Goal: Contribute content

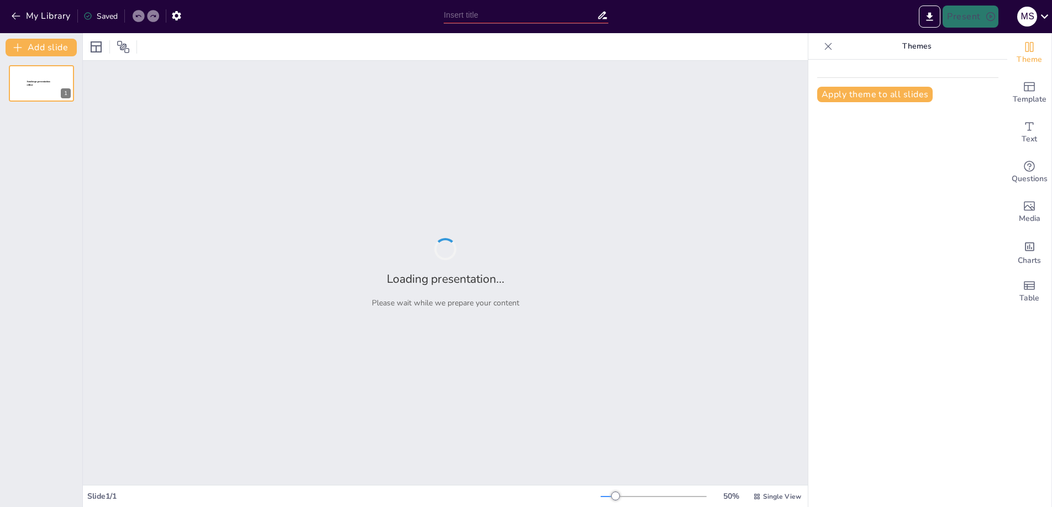
type input "WHAT MEDICAL STUDENTS CAN LEARN FROM HEALTHCARE SYSTEMS IN [GEOGRAPHIC_DATA] AN…"
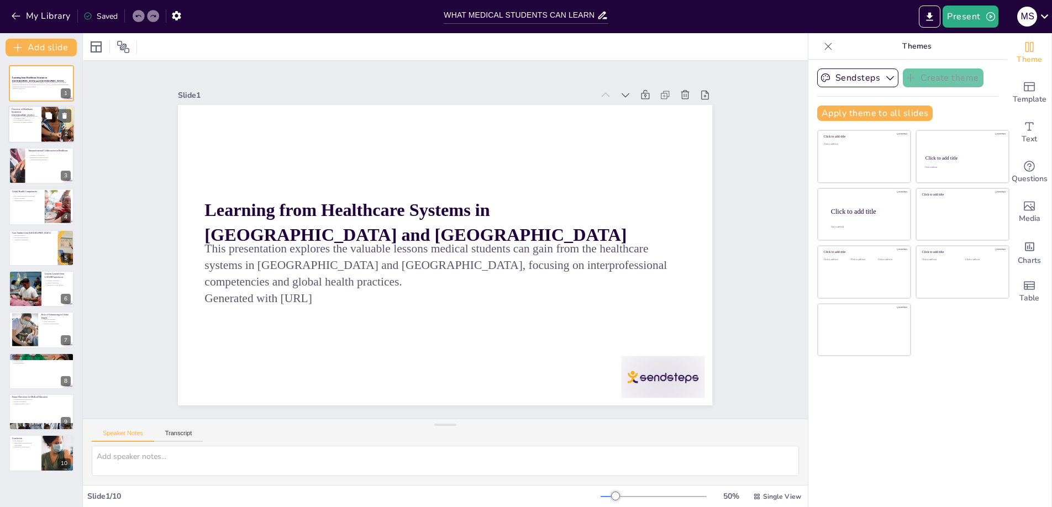
click at [33, 128] on div at bounding box center [41, 125] width 66 height 38
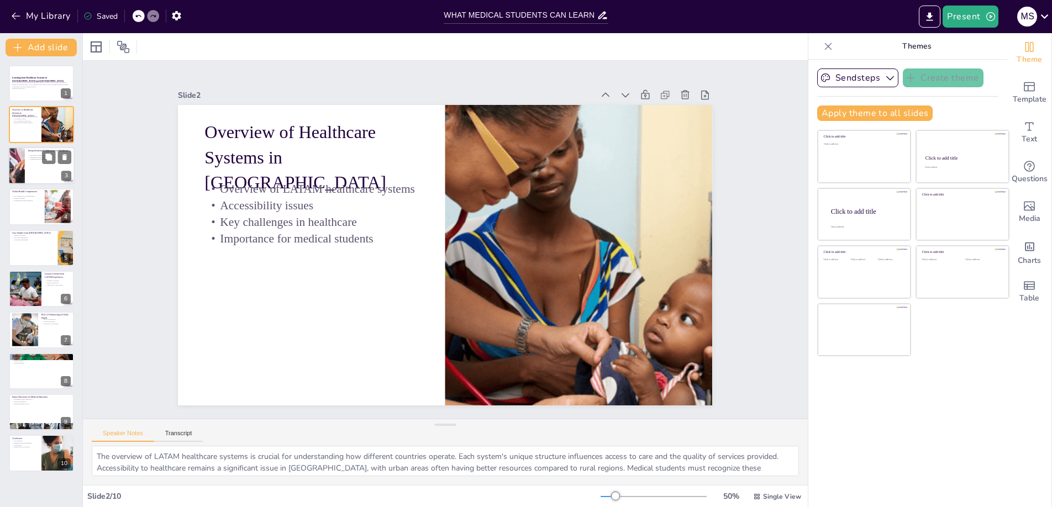
click at [39, 172] on div at bounding box center [41, 166] width 66 height 38
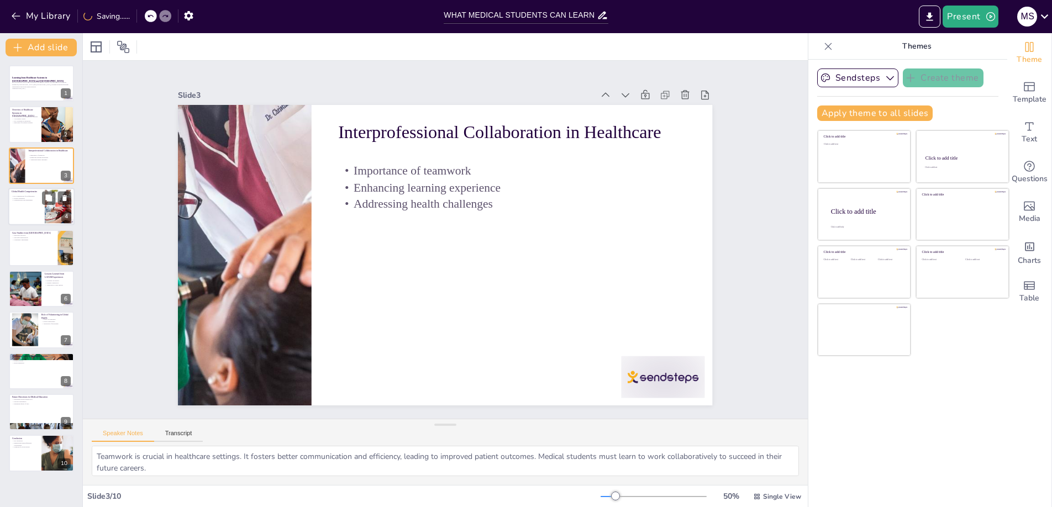
click at [42, 219] on div at bounding box center [41, 207] width 66 height 38
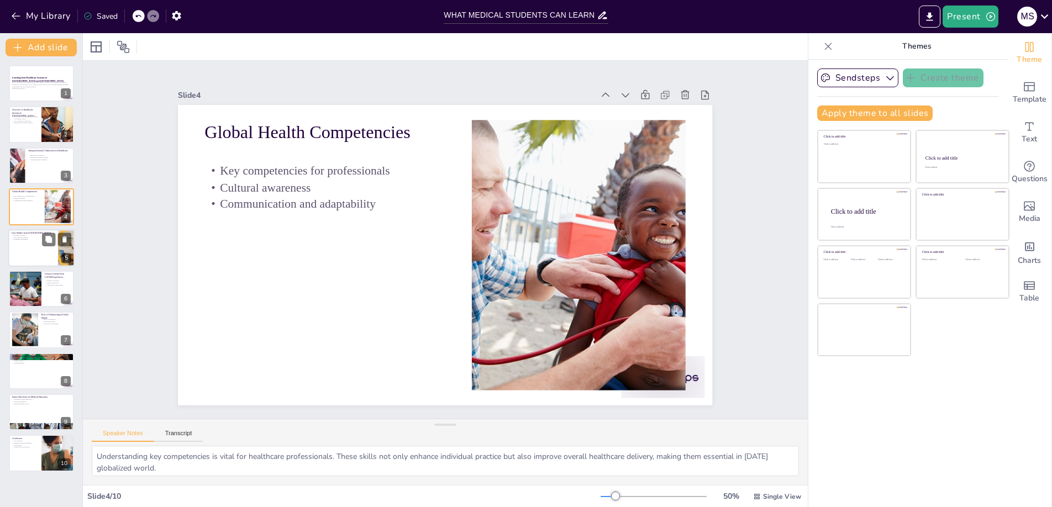
click at [35, 246] on div at bounding box center [41, 248] width 66 height 38
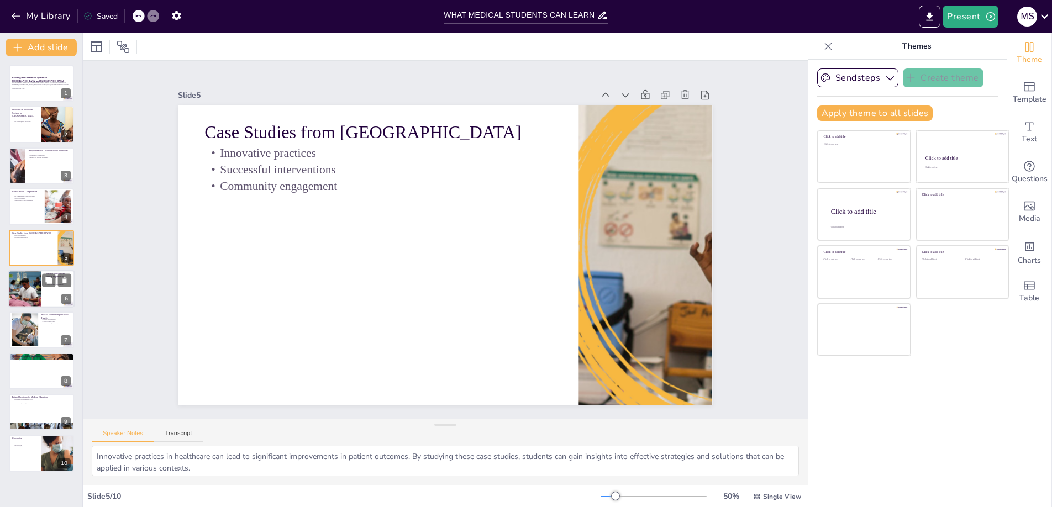
click at [40, 286] on div at bounding box center [25, 289] width 66 height 38
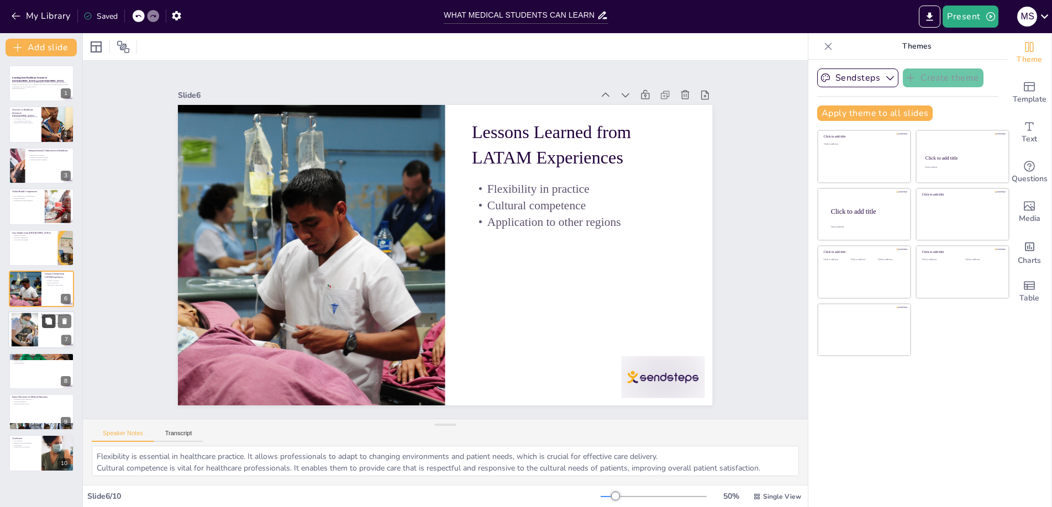
click at [42, 327] on button at bounding box center [48, 321] width 13 height 13
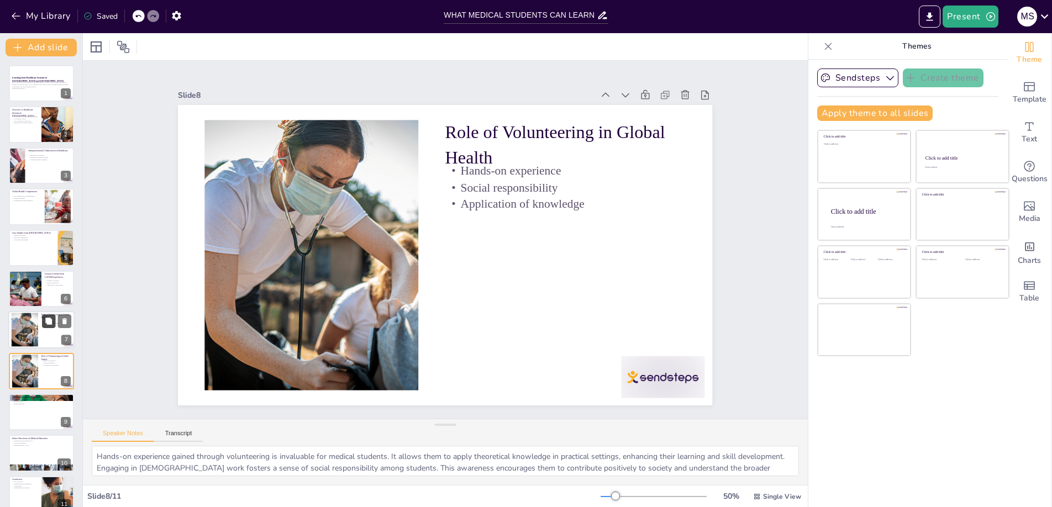
scroll to position [14, 0]
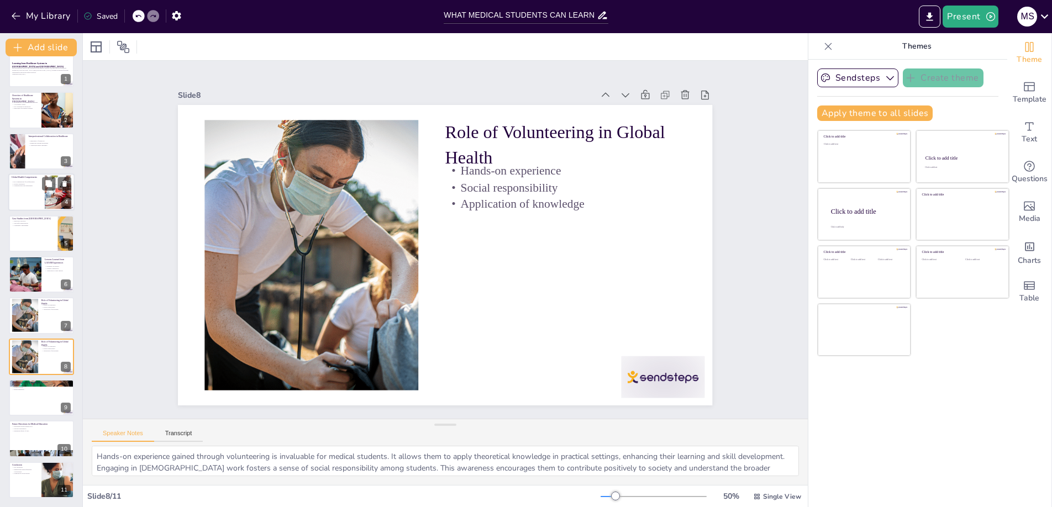
click at [54, 201] on div at bounding box center [58, 193] width 51 height 34
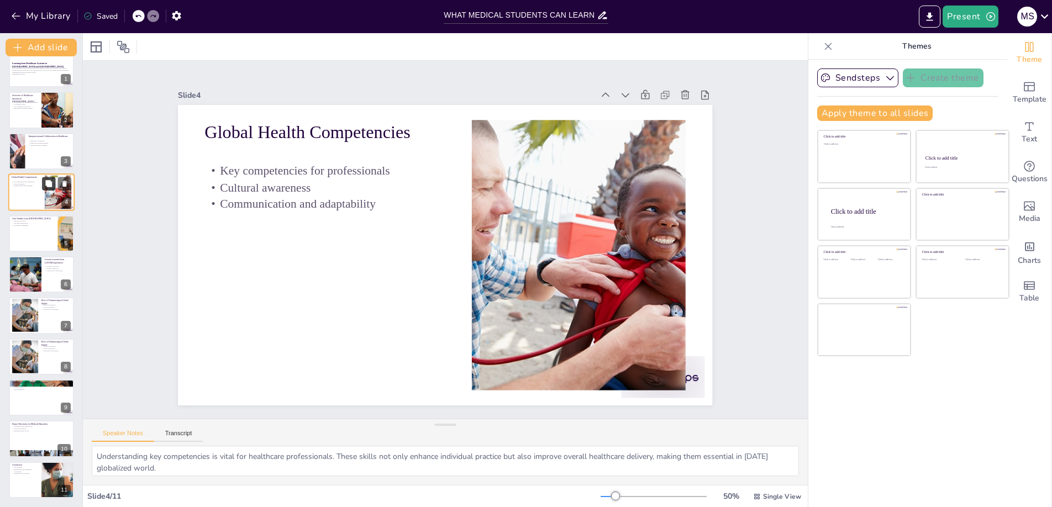
scroll to position [0, 0]
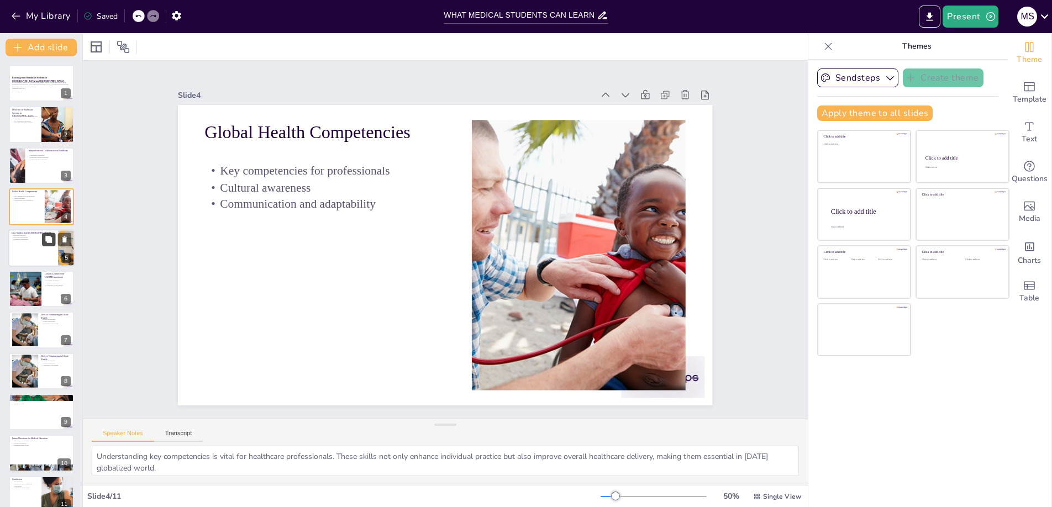
click at [46, 244] on button at bounding box center [48, 239] width 13 height 13
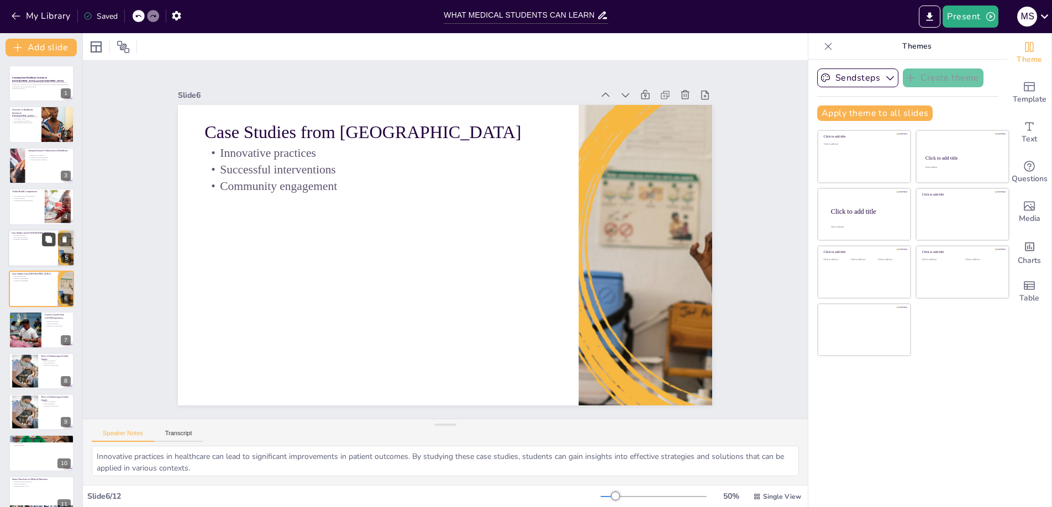
scroll to position [7, 0]
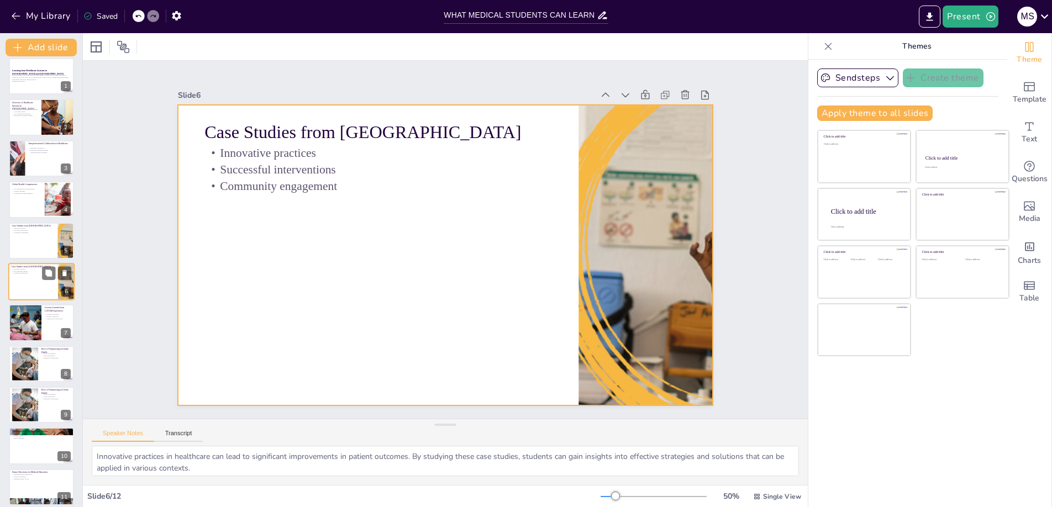
click at [40, 282] on div at bounding box center [41, 282] width 66 height 38
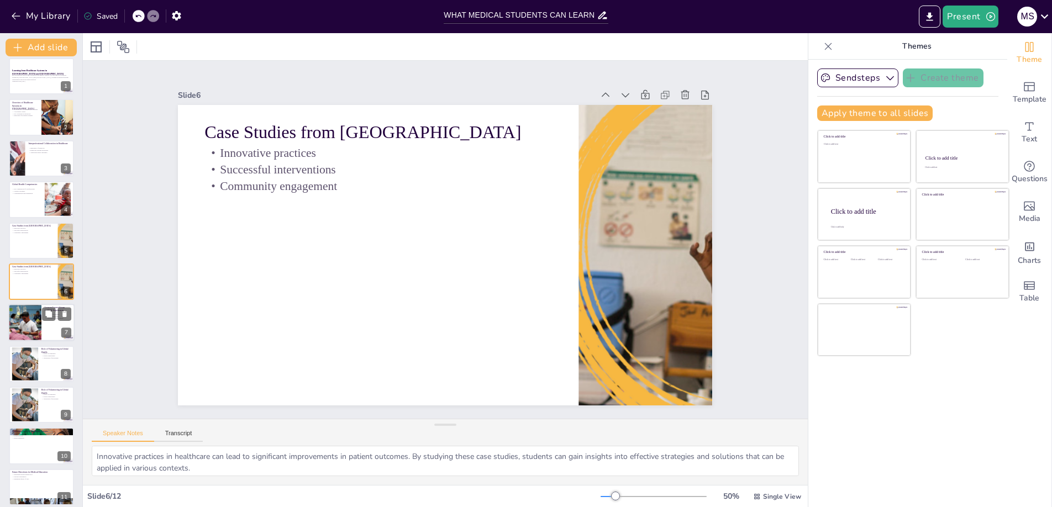
click at [35, 314] on div at bounding box center [25, 323] width 66 height 38
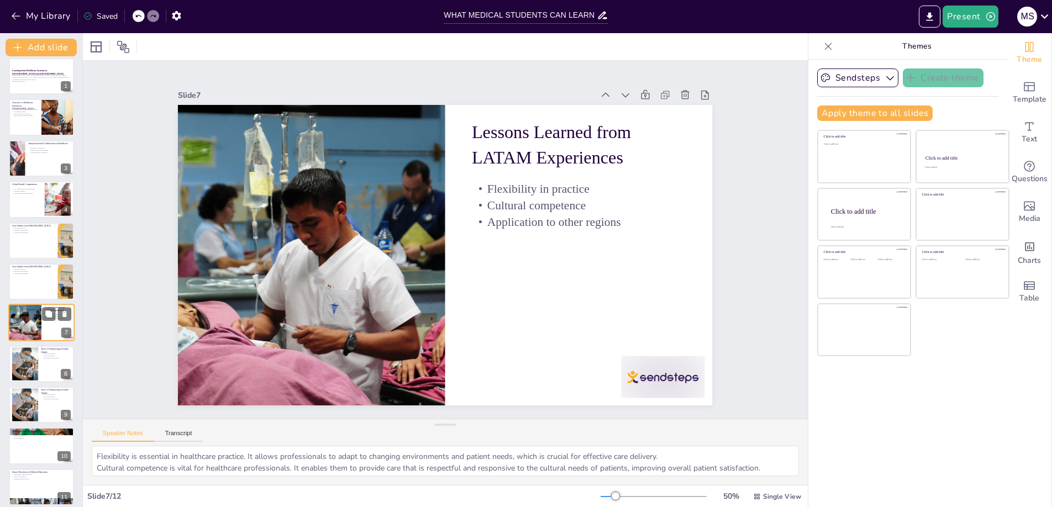
scroll to position [48, 0]
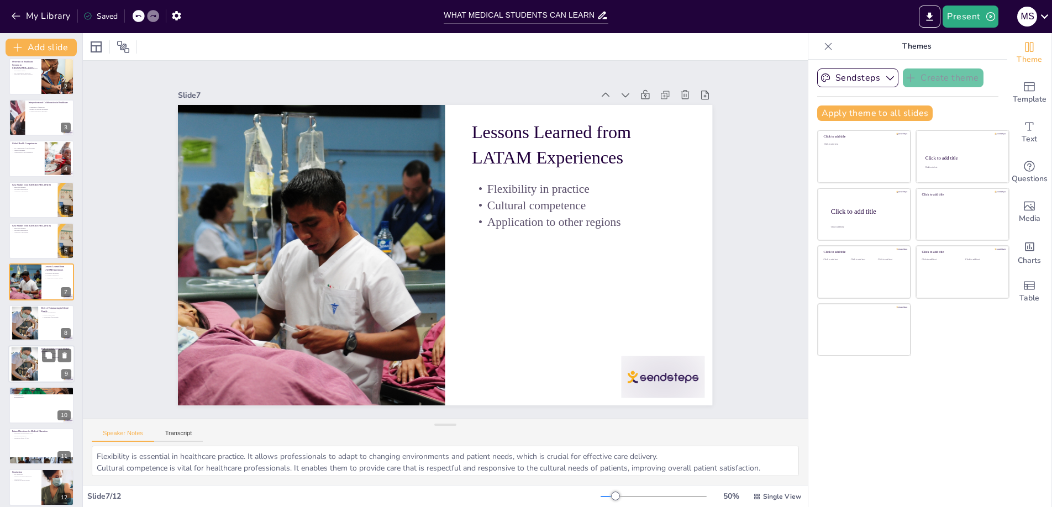
click at [33, 357] on div at bounding box center [25, 364] width 52 height 34
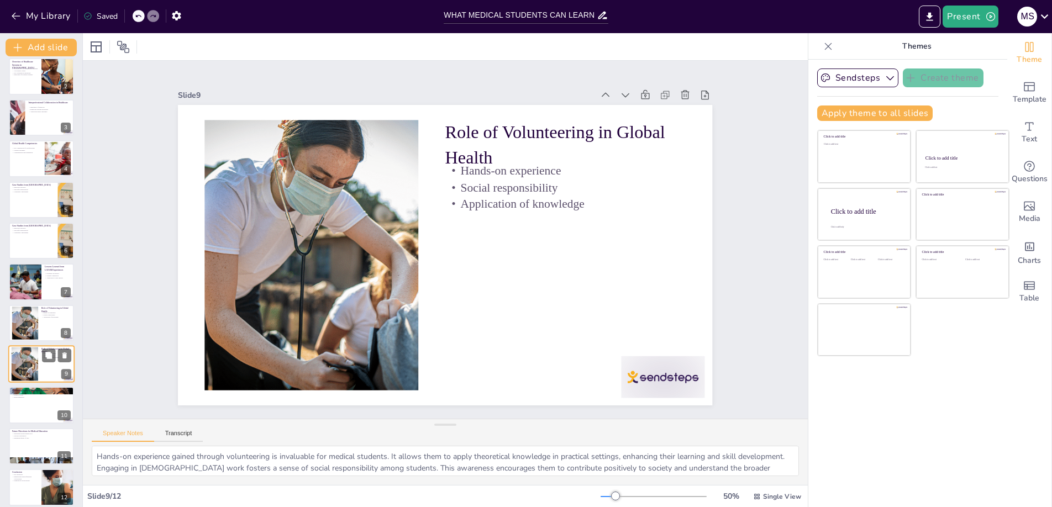
scroll to position [56, 0]
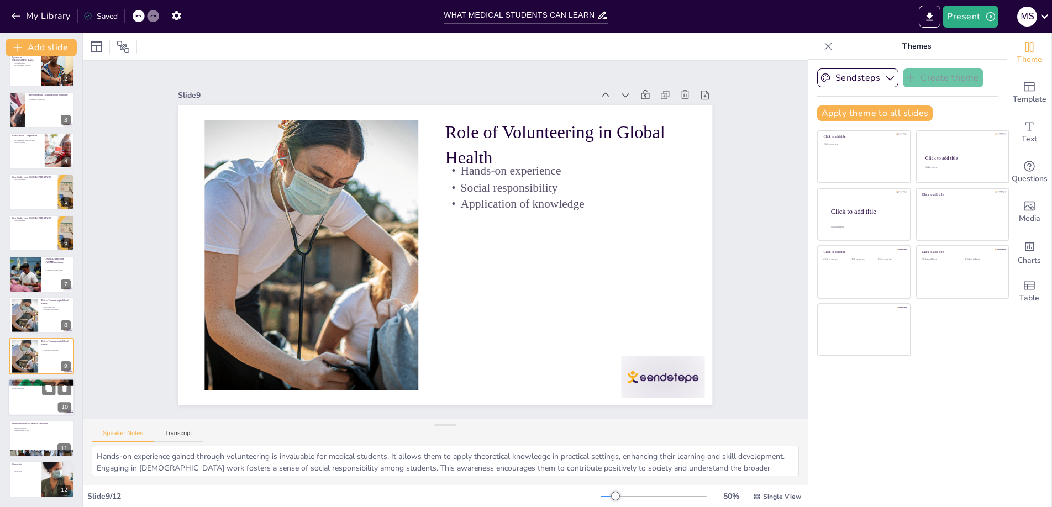
click at [35, 399] on div at bounding box center [41, 398] width 66 height 38
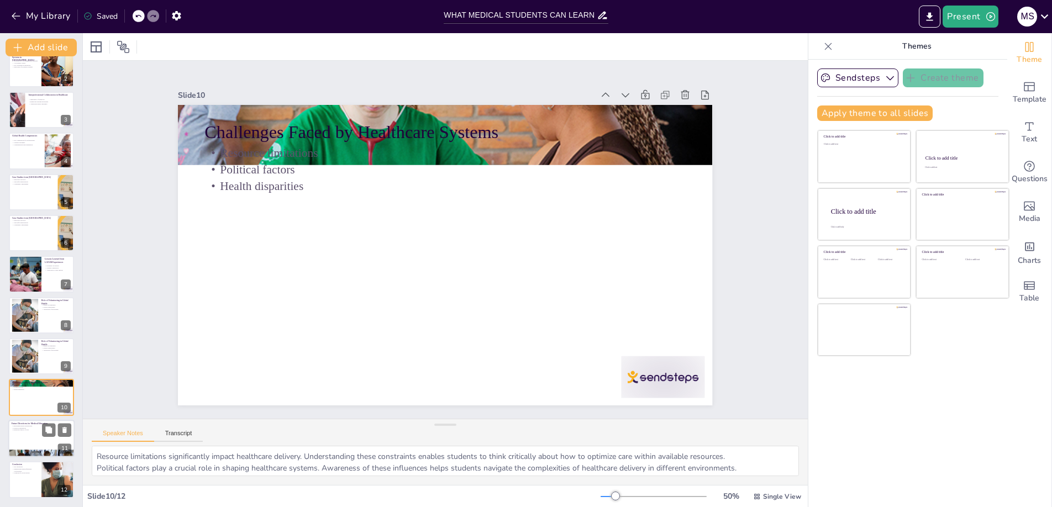
click at [34, 437] on div at bounding box center [41, 439] width 66 height 38
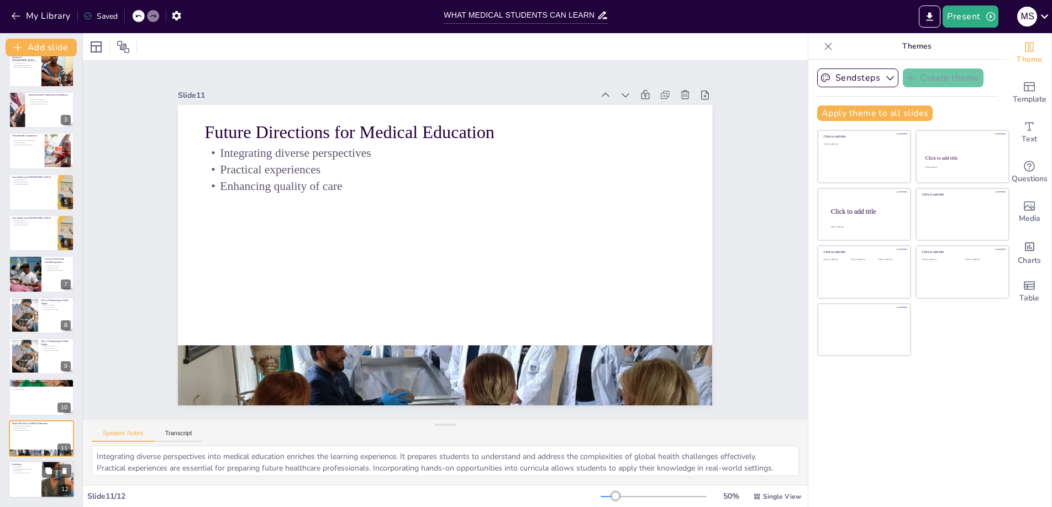
click at [30, 468] on p "Emphasizing interprofessional collaboration" at bounding box center [25, 470] width 27 height 4
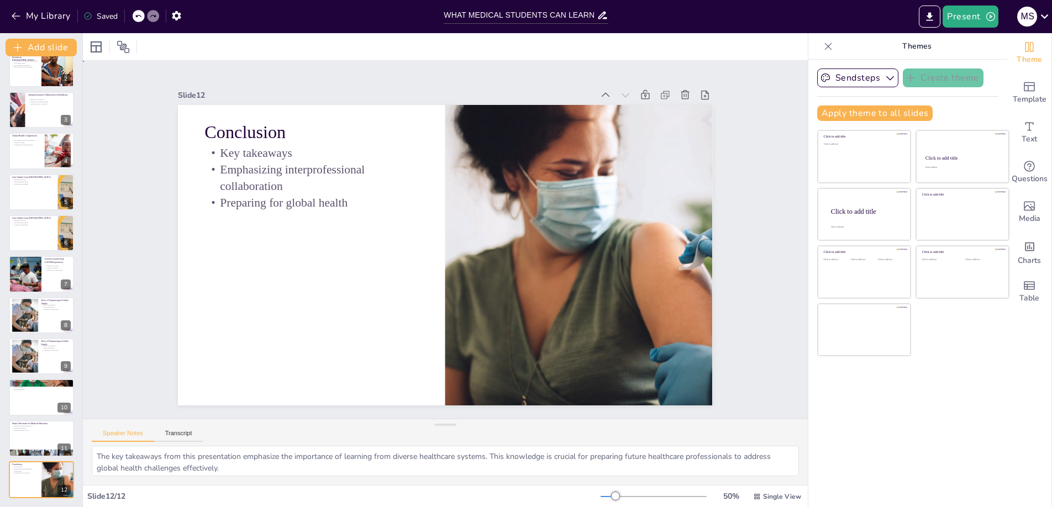
click at [152, 275] on div "Slide 1 Learning from Healthcare Systems in [GEOGRAPHIC_DATA] and LATAM This pr…" at bounding box center [445, 239] width 652 height 448
click at [147, 281] on div "Slide 1 Learning from Healthcare Systems in [GEOGRAPHIC_DATA] and LATAM This pr…" at bounding box center [445, 239] width 596 height 331
click at [33, 428] on p "Practical experiences" at bounding box center [42, 428] width 60 height 2
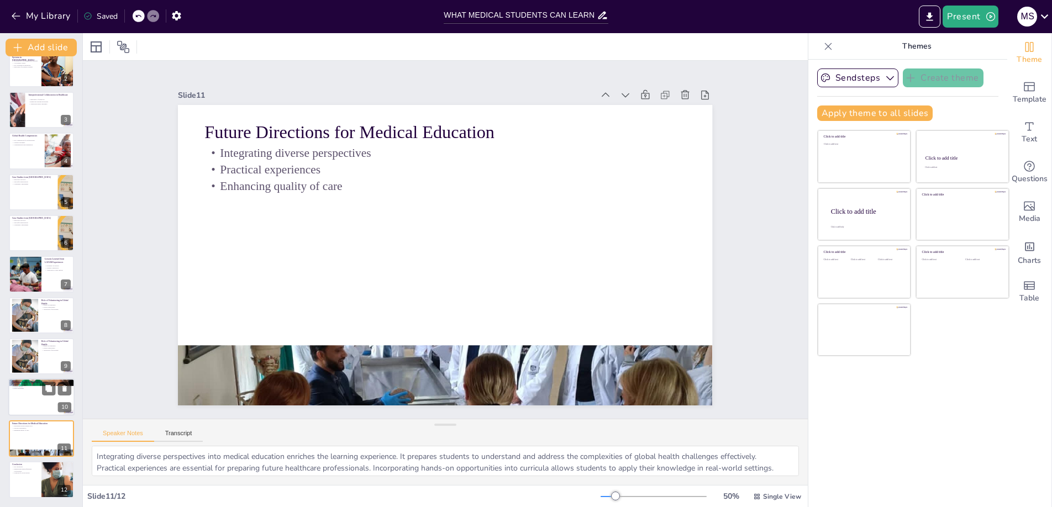
click at [37, 400] on div at bounding box center [41, 398] width 66 height 38
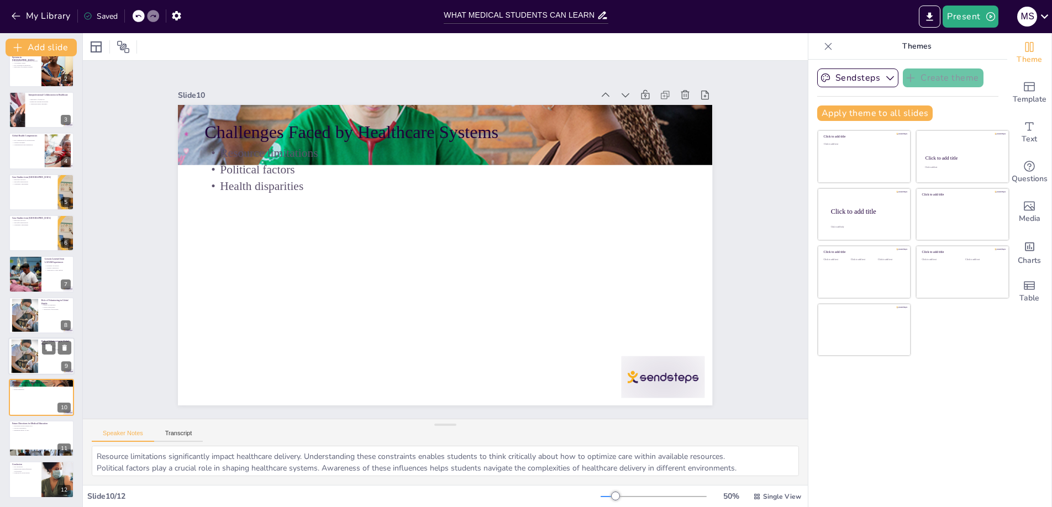
click at [30, 352] on div at bounding box center [25, 357] width 52 height 34
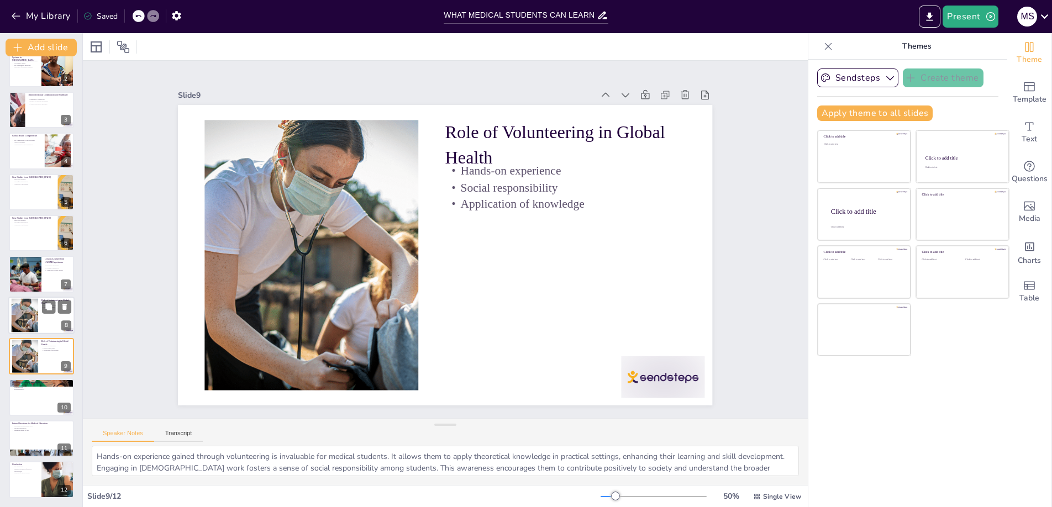
click at [29, 329] on div at bounding box center [25, 315] width 52 height 34
click at [38, 271] on div at bounding box center [25, 275] width 66 height 38
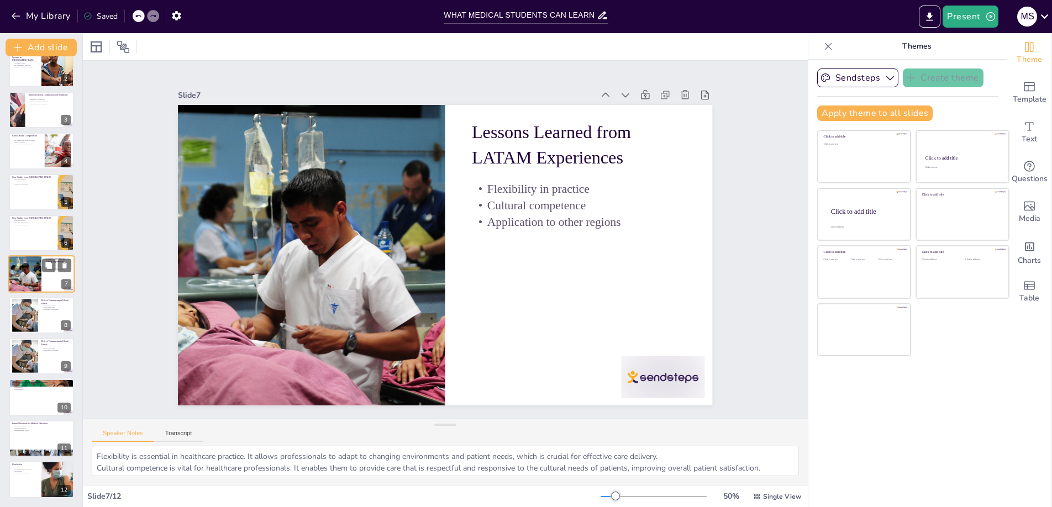
scroll to position [48, 0]
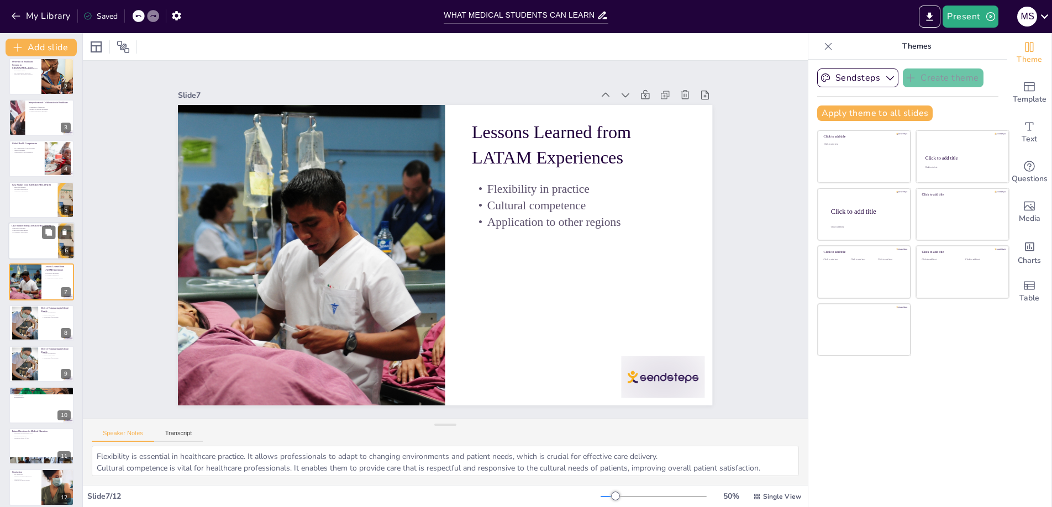
click at [31, 244] on div at bounding box center [41, 241] width 66 height 38
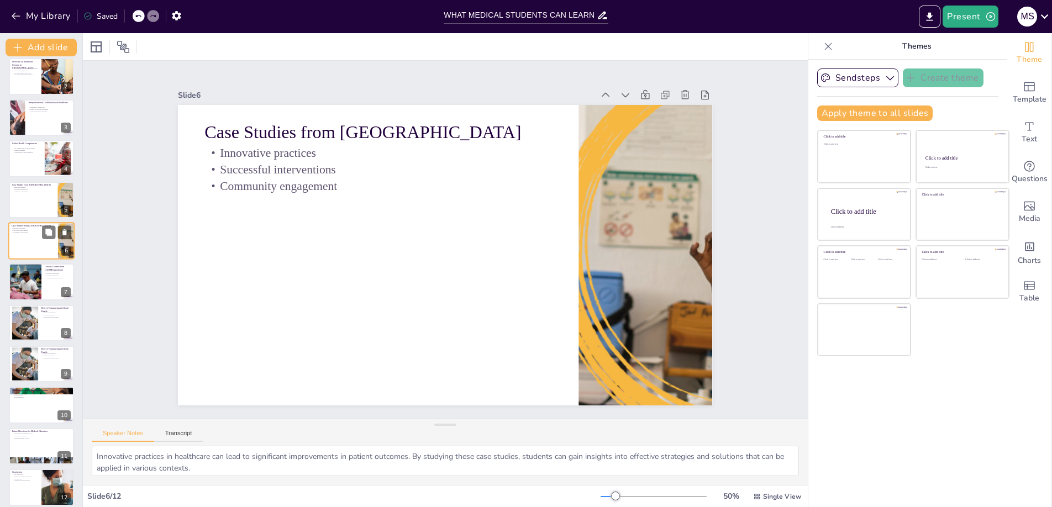
scroll to position [7, 0]
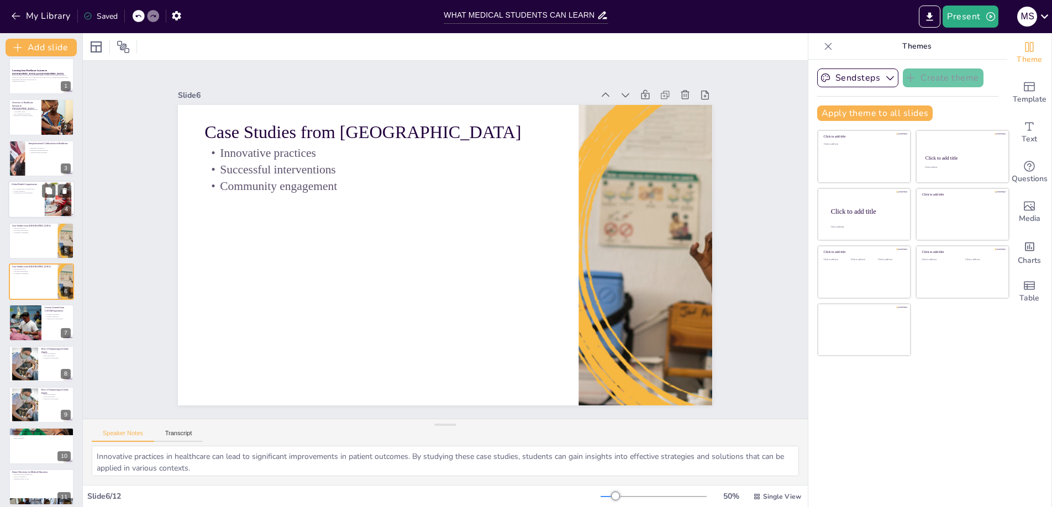
click at [29, 196] on div at bounding box center [41, 200] width 66 height 38
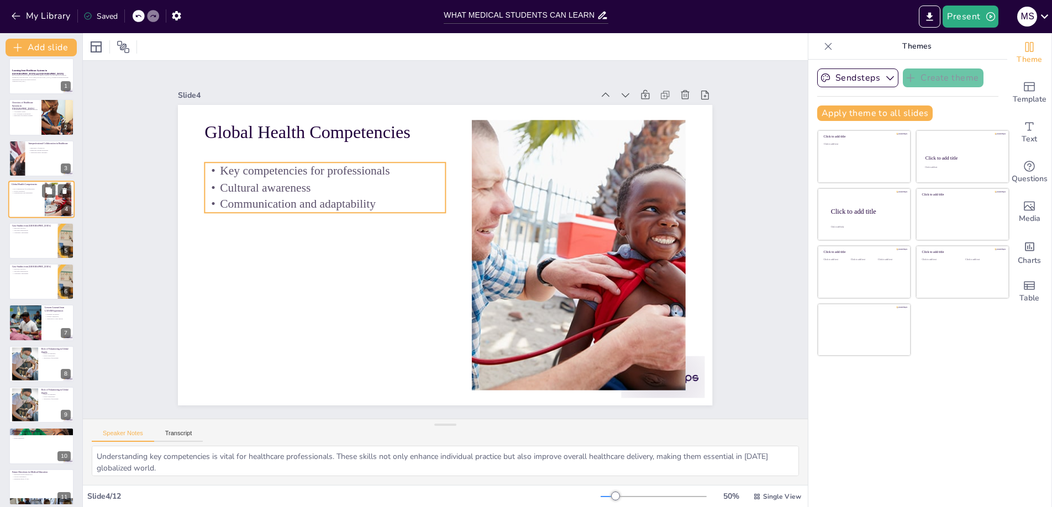
scroll to position [0, 0]
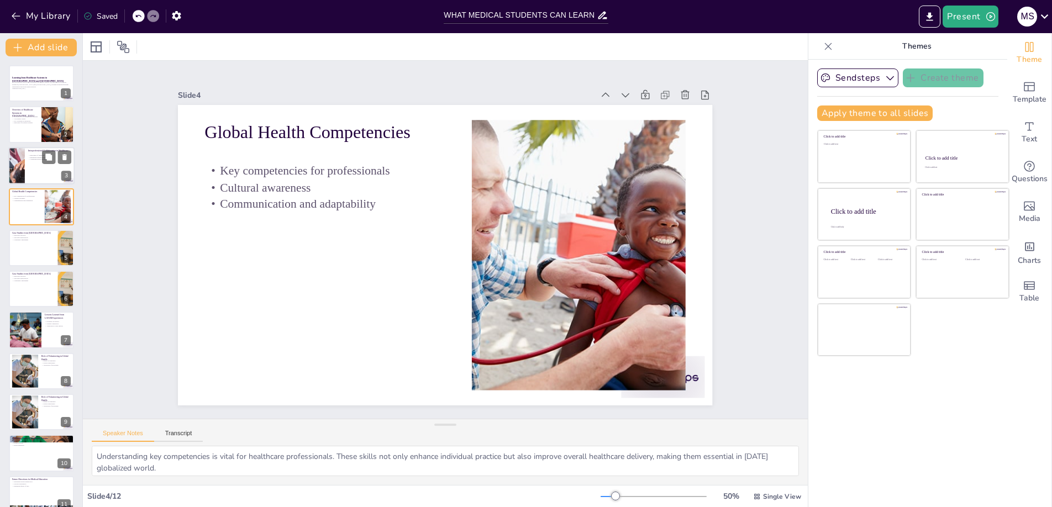
click at [22, 165] on div at bounding box center [16, 166] width 91 height 38
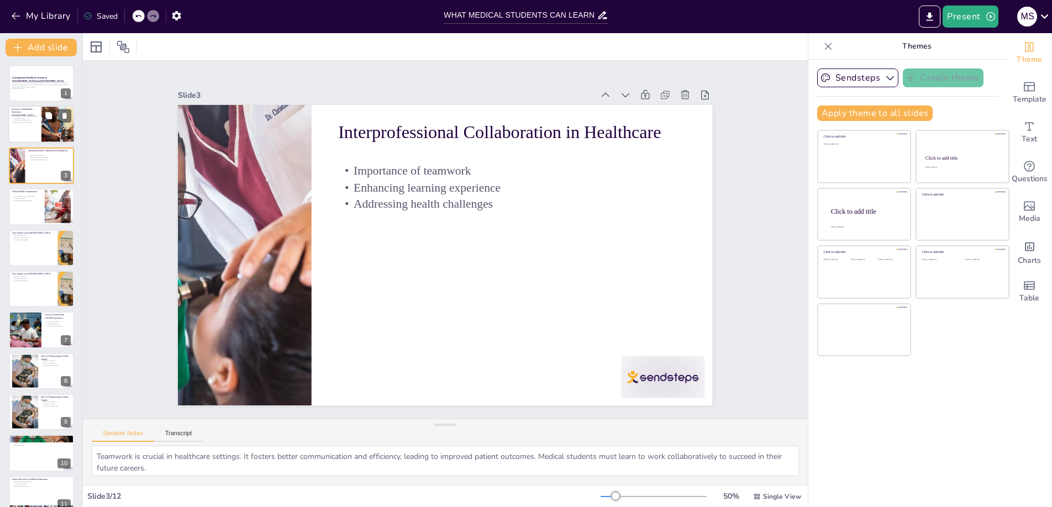
click at [24, 126] on div at bounding box center [41, 125] width 66 height 38
type textarea "The overview of LATAM healthcare systems is crucial for understanding how diffe…"
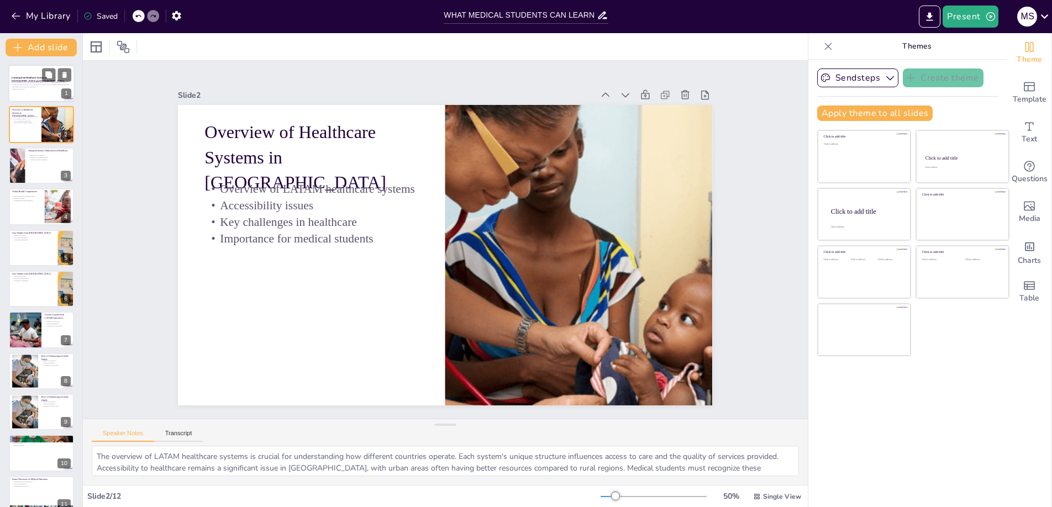
click at [24, 88] on p "Generated with [URL]" at bounding box center [42, 89] width 60 height 2
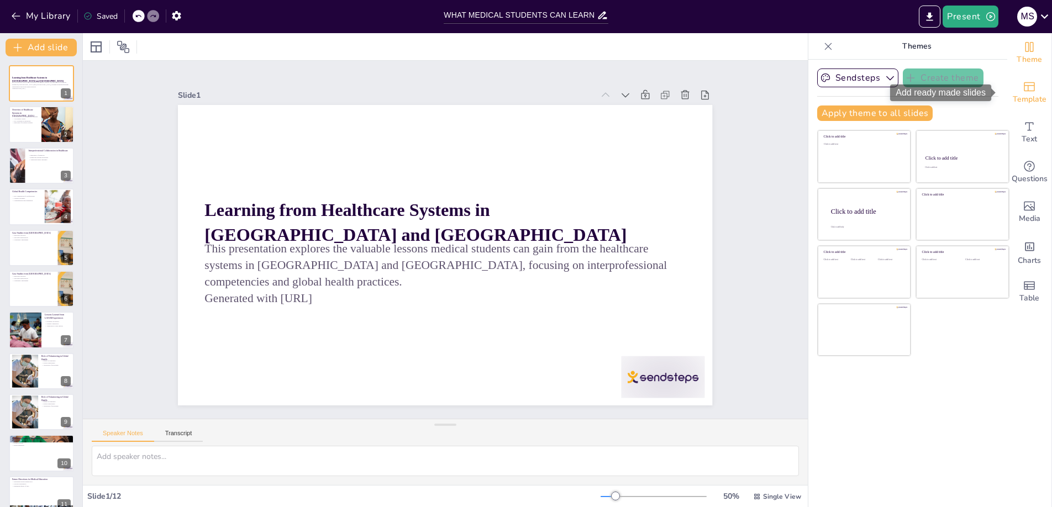
click at [1028, 84] on div "Template" at bounding box center [1029, 93] width 44 height 40
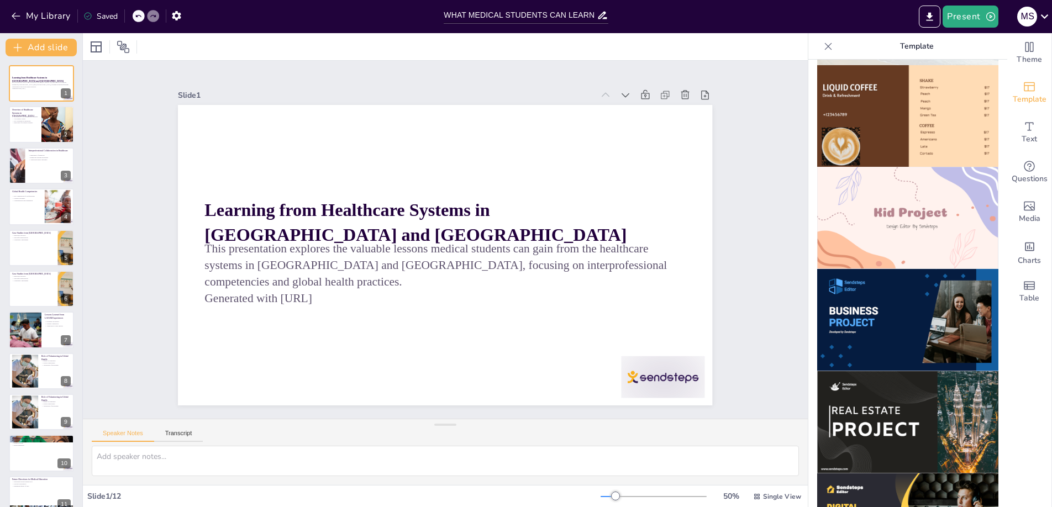
scroll to position [773, 0]
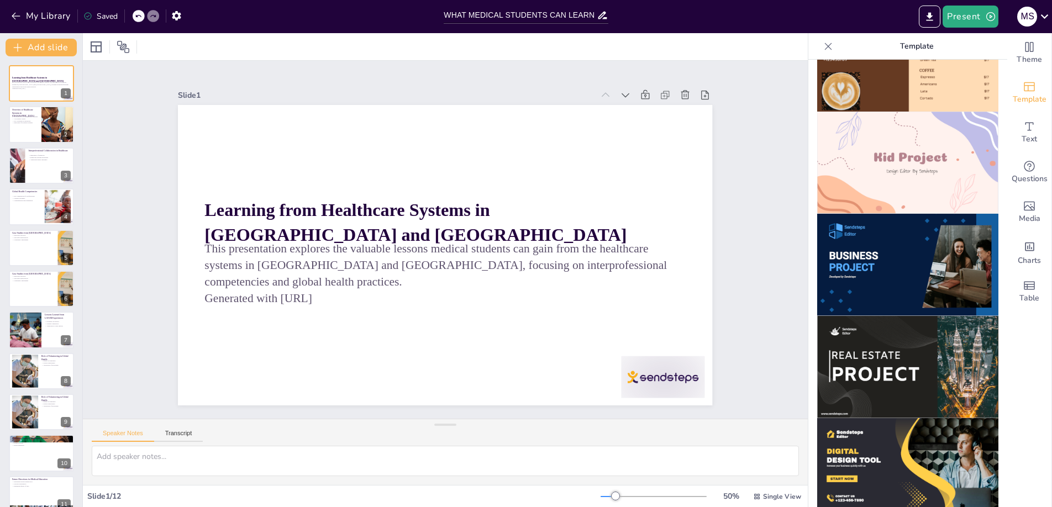
click at [894, 216] on img at bounding box center [907, 265] width 181 height 102
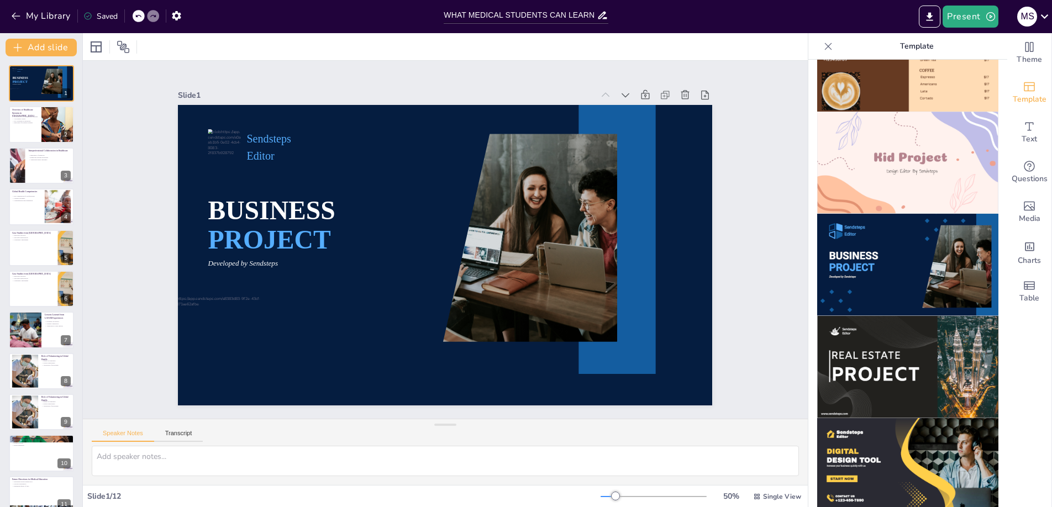
click at [863, 316] on img at bounding box center [907, 367] width 181 height 102
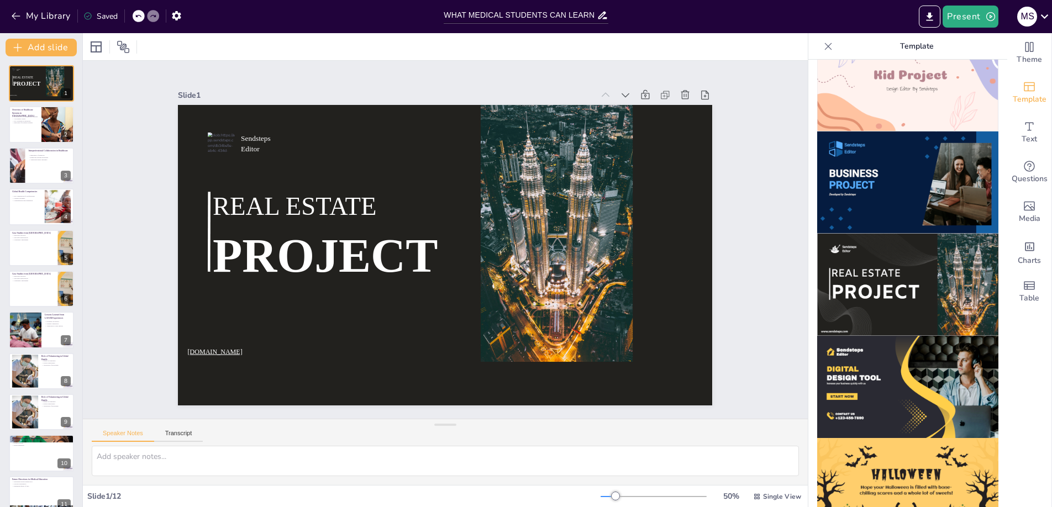
scroll to position [884, 0]
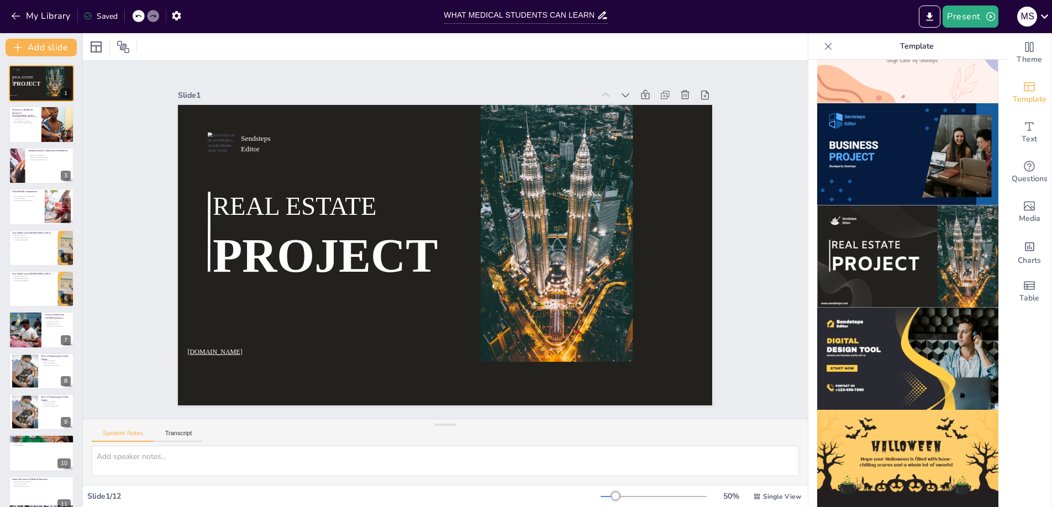
click at [863, 308] on img at bounding box center [907, 359] width 181 height 102
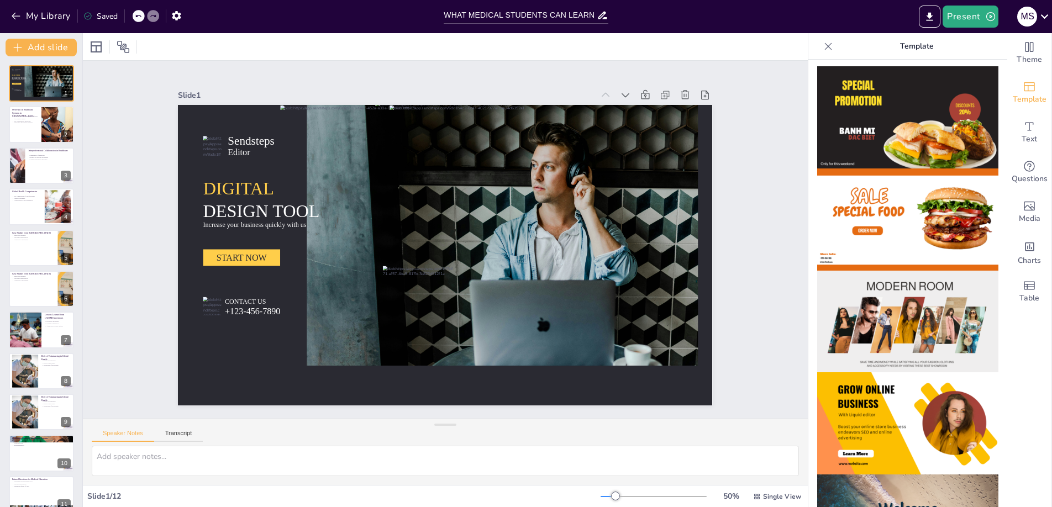
scroll to position [0, 0]
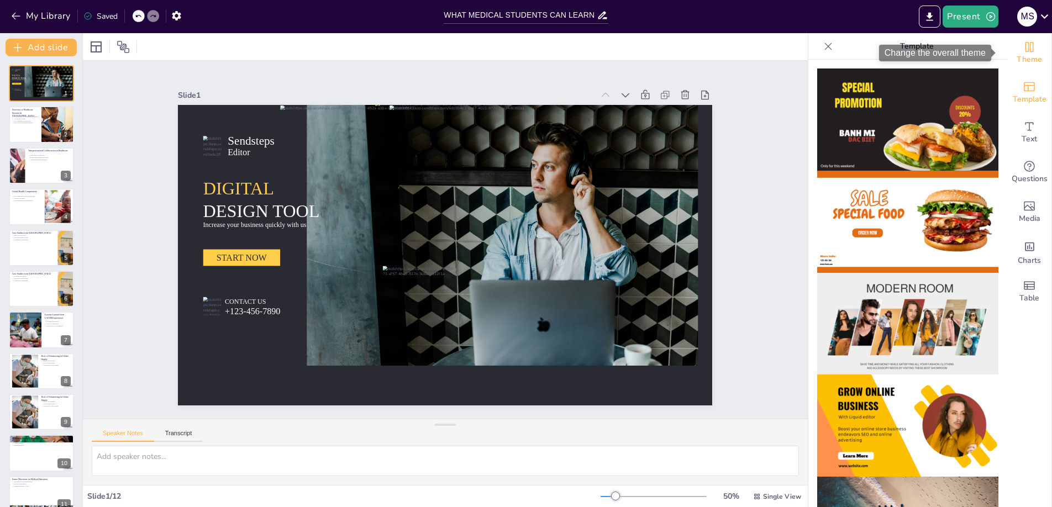
click at [1023, 55] on span "Theme" at bounding box center [1028, 60] width 25 height 12
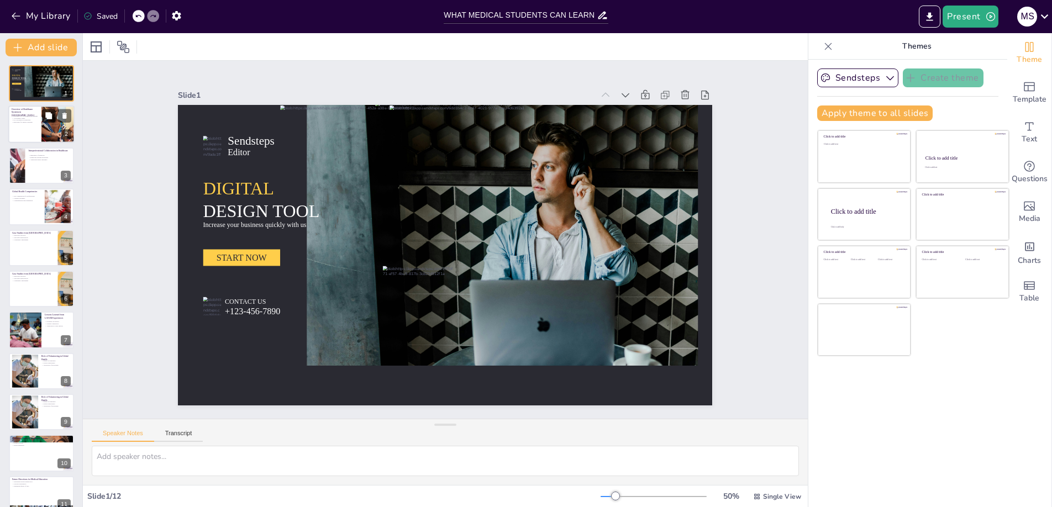
click at [44, 119] on button at bounding box center [48, 115] width 13 height 13
type textarea "The overview of LATAM healthcare systems is crucial for understanding how diffe…"
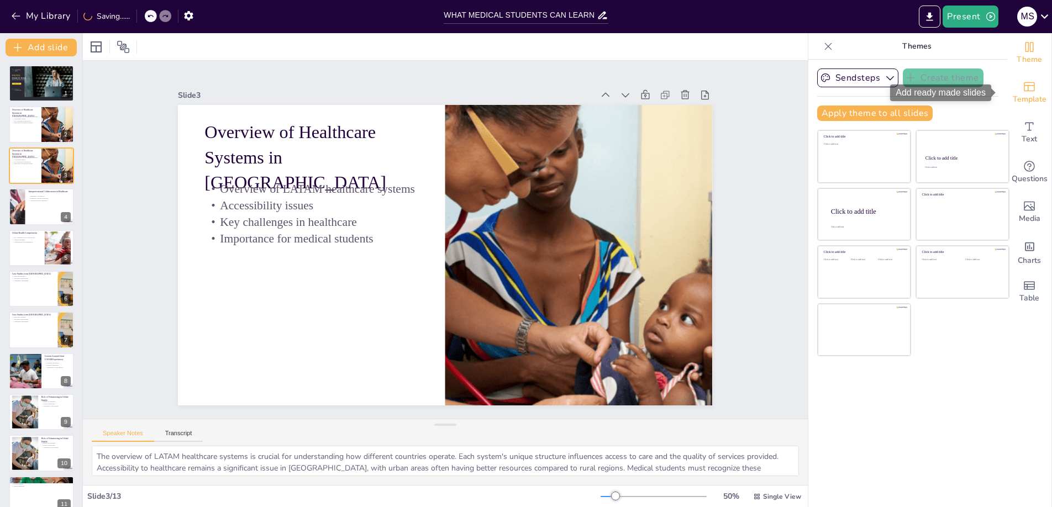
click at [1031, 88] on div "Template" at bounding box center [1029, 93] width 44 height 40
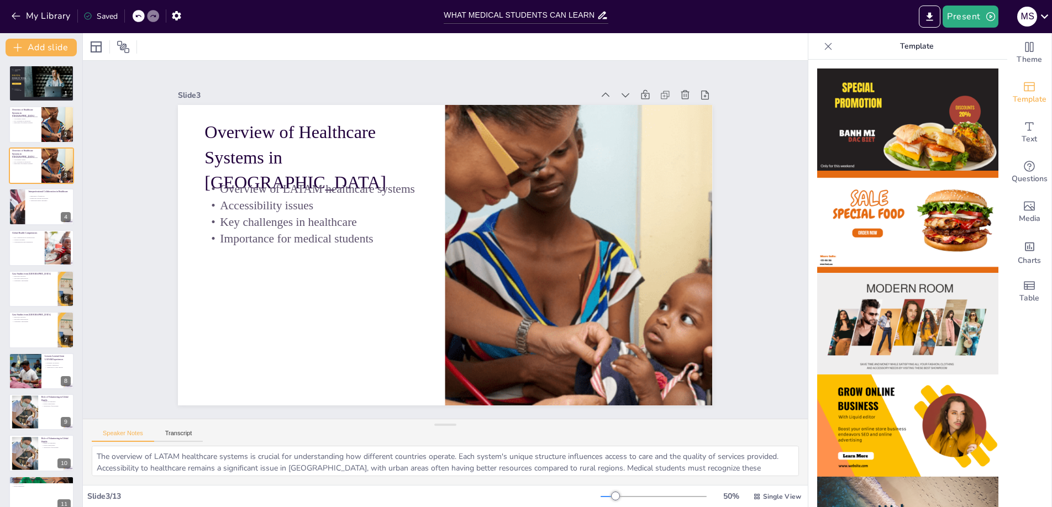
click at [913, 311] on img at bounding box center [907, 324] width 181 height 102
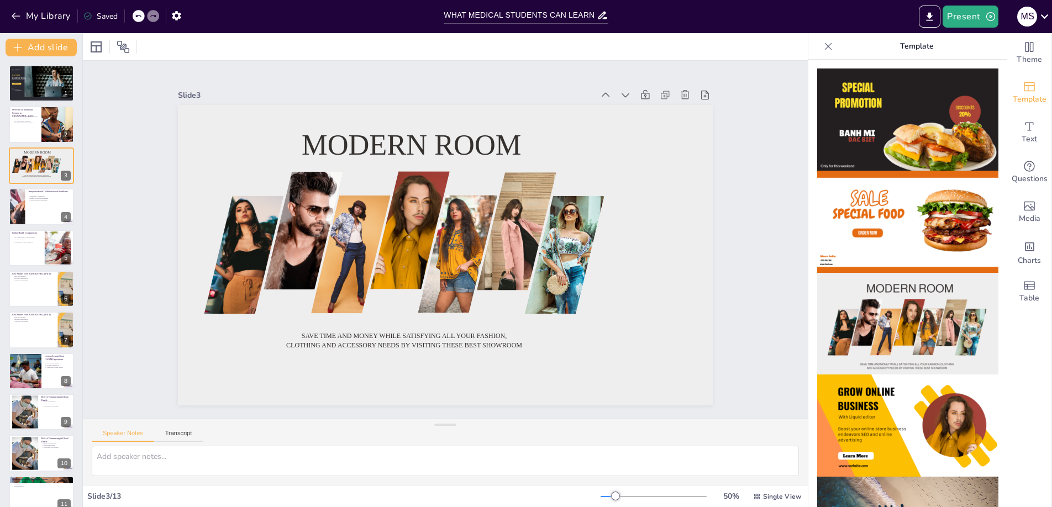
click at [141, 15] on icon at bounding box center [138, 16] width 7 height 7
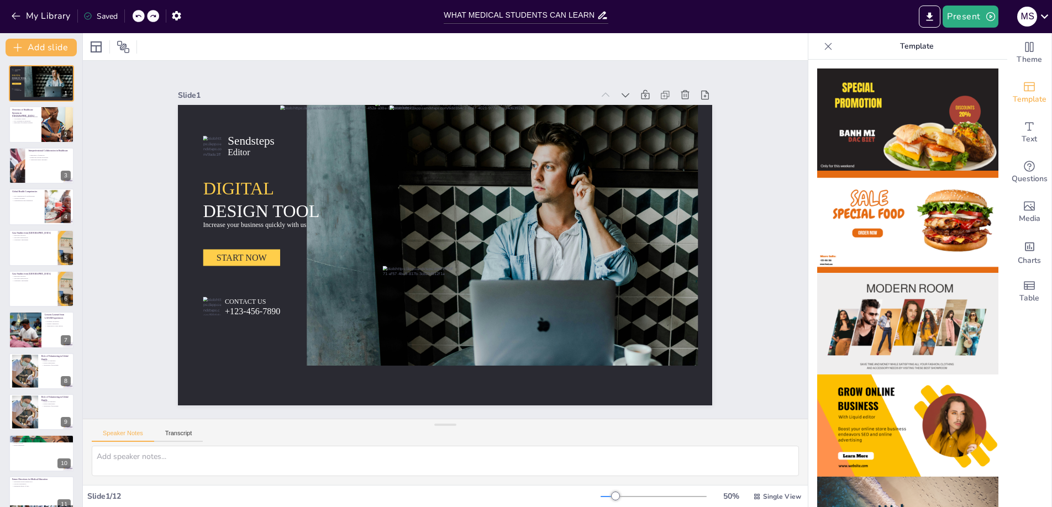
click at [141, 14] on icon at bounding box center [138, 16] width 7 height 7
type textarea "Understanding key competencies is vital for healthcare professionals. These ski…"
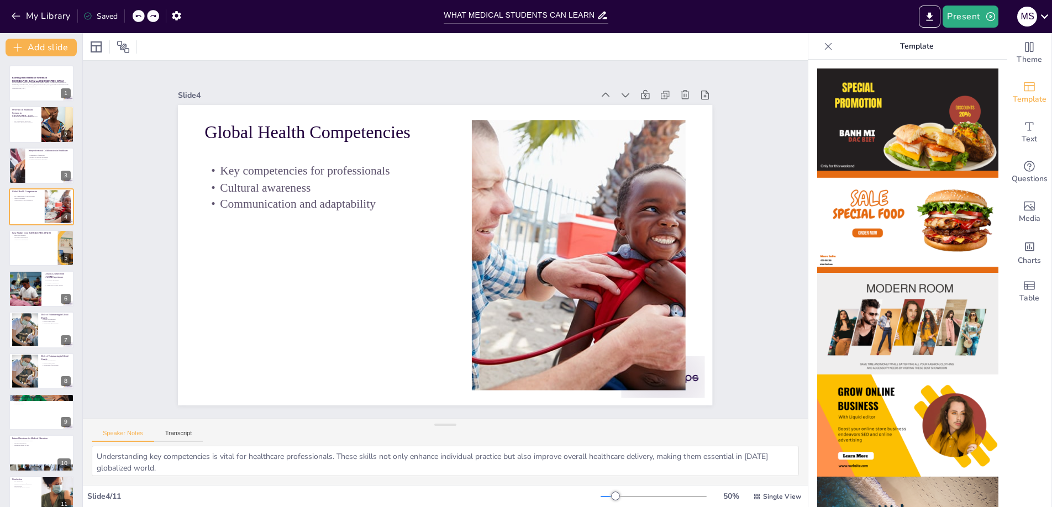
click at [141, 14] on div "My Library Saved" at bounding box center [93, 16] width 187 height 20
click at [22, 88] on p "Generated with [URL]" at bounding box center [42, 89] width 60 height 2
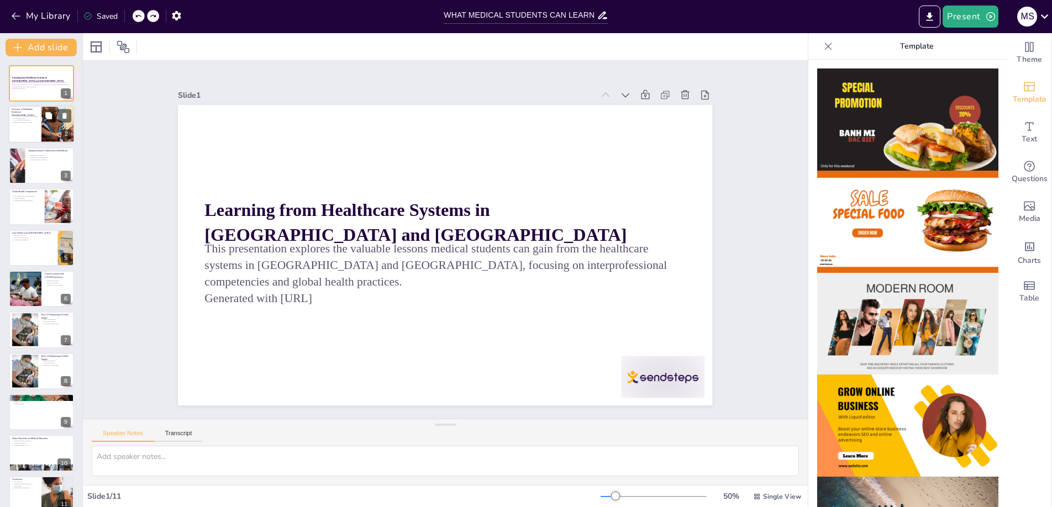
click at [19, 133] on div at bounding box center [41, 125] width 66 height 38
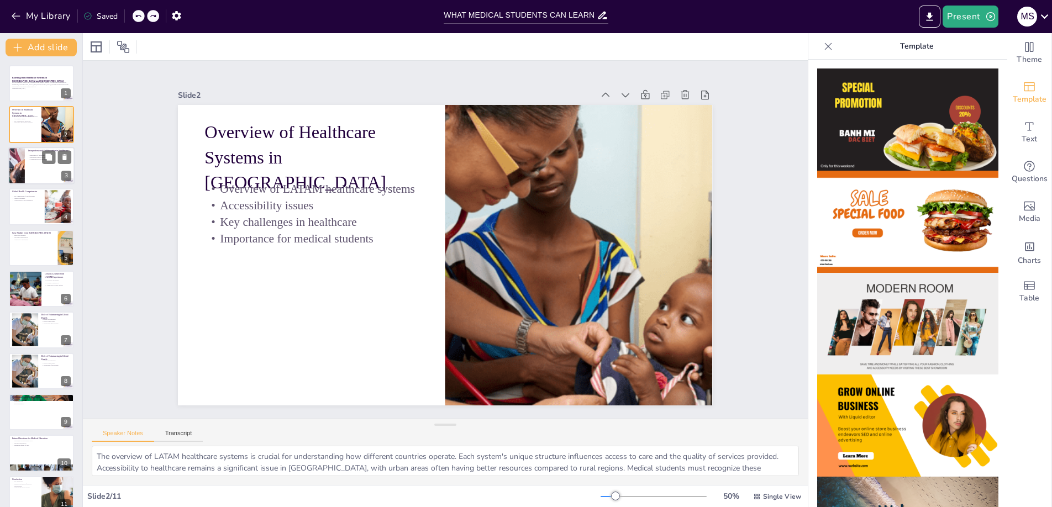
click at [33, 170] on div at bounding box center [41, 166] width 66 height 38
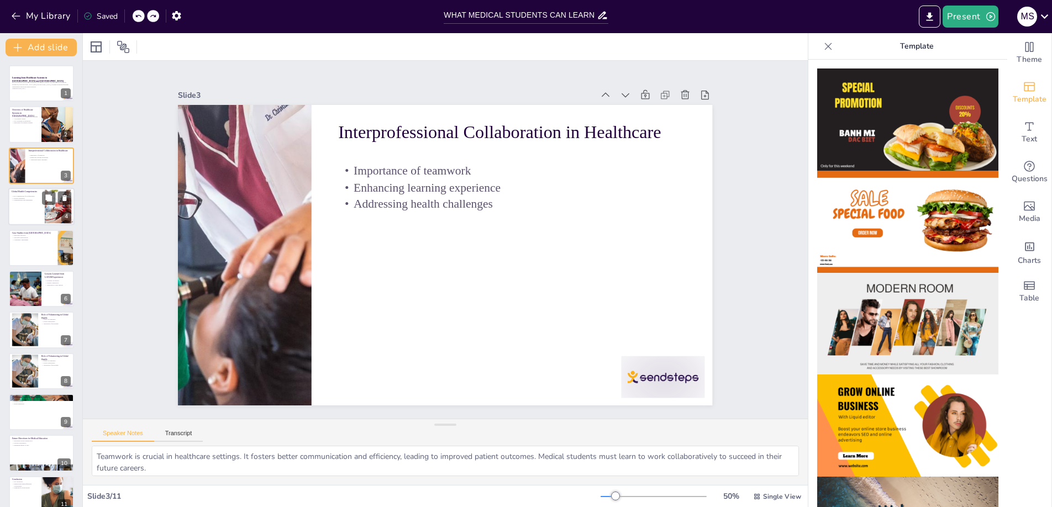
click at [39, 205] on div at bounding box center [41, 207] width 66 height 38
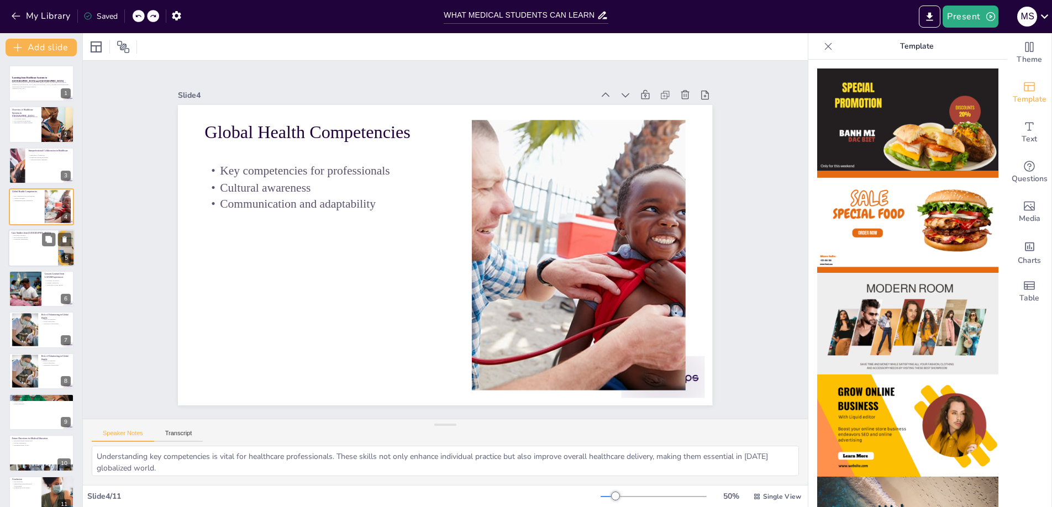
click at [36, 245] on div at bounding box center [41, 248] width 66 height 38
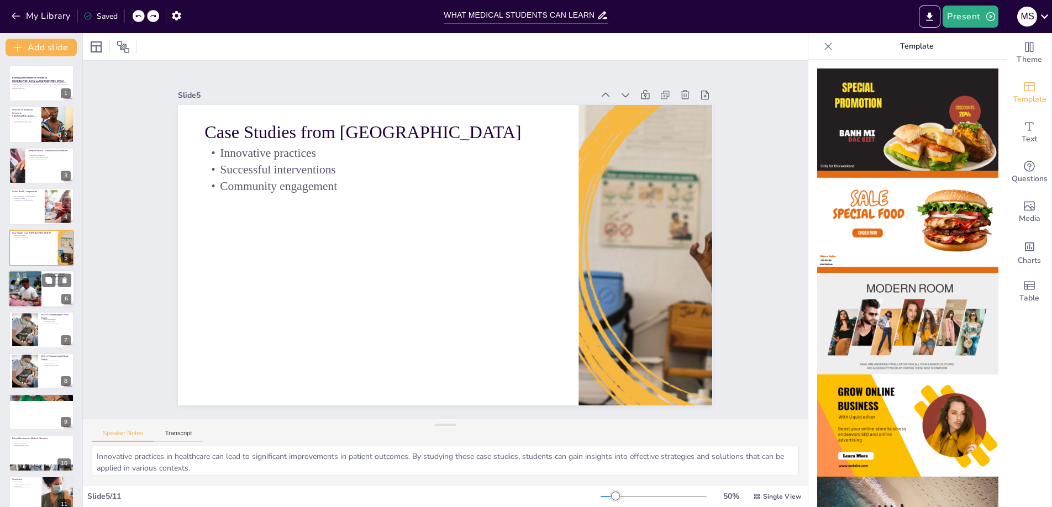
click at [27, 282] on div at bounding box center [25, 289] width 66 height 38
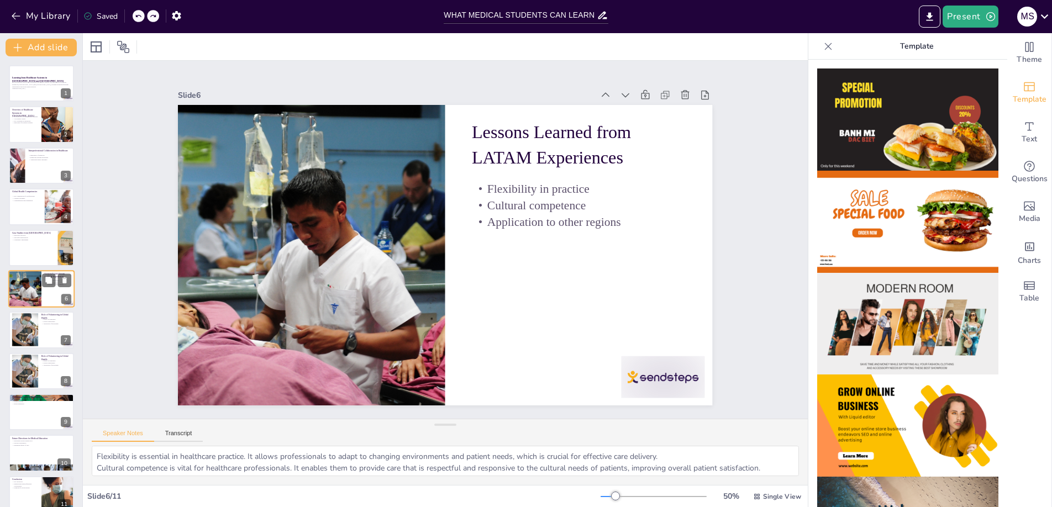
scroll to position [7, 0]
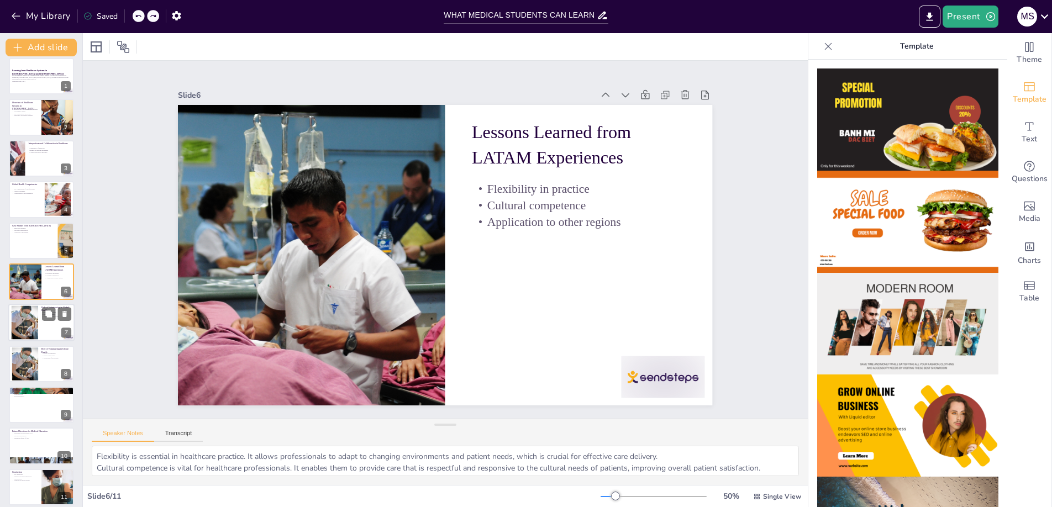
click at [25, 325] on div at bounding box center [25, 323] width 52 height 34
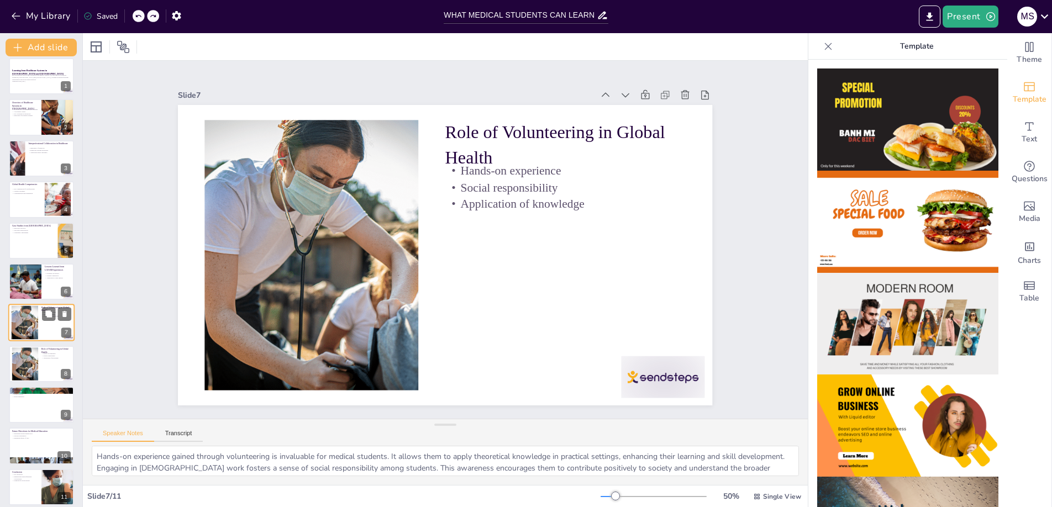
scroll to position [14, 0]
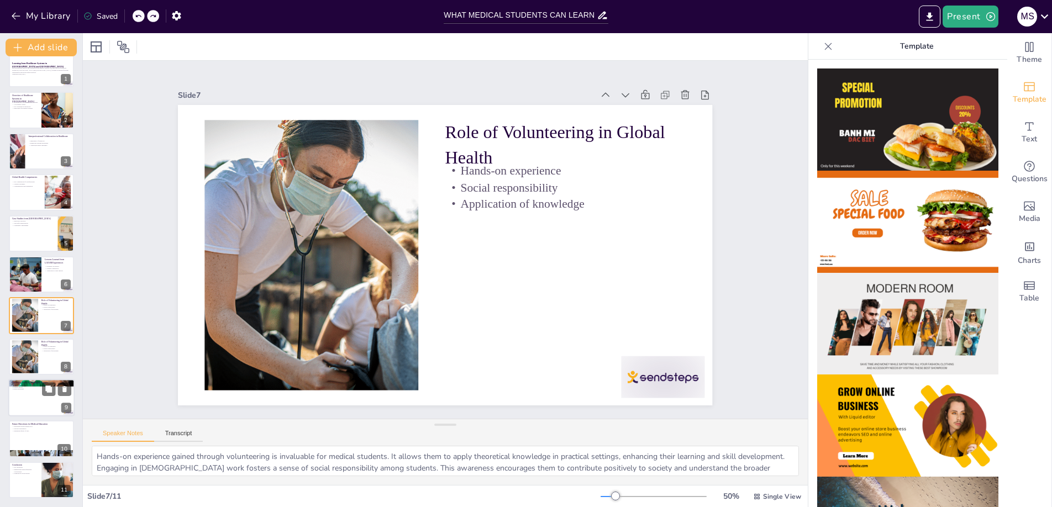
click at [32, 394] on div at bounding box center [41, 398] width 66 height 38
type textarea "Resource limitations significantly impact healthcare delivery. Understanding th…"
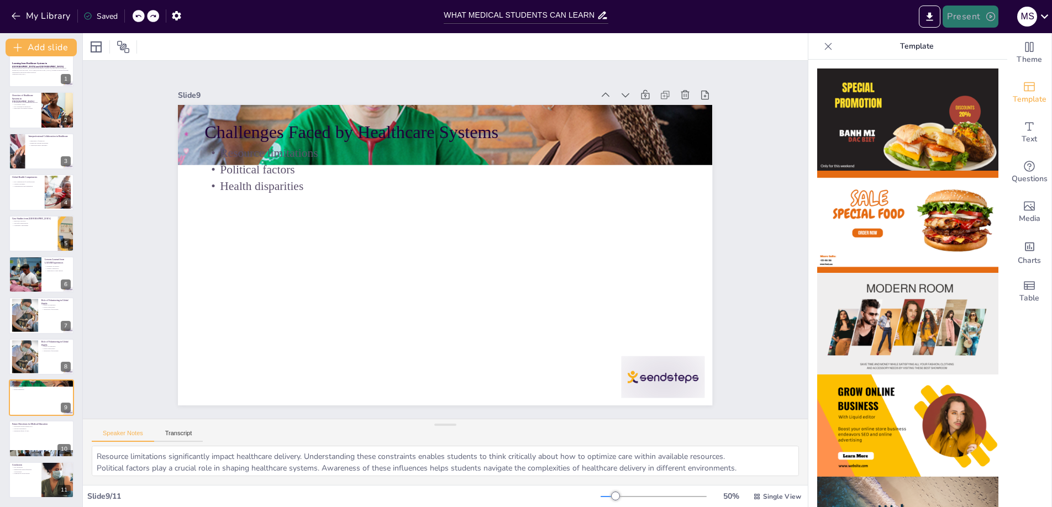
click at [965, 17] on button "Present" at bounding box center [969, 17] width 55 height 22
click at [968, 37] on li "Preview presentation" at bounding box center [987, 41] width 88 height 18
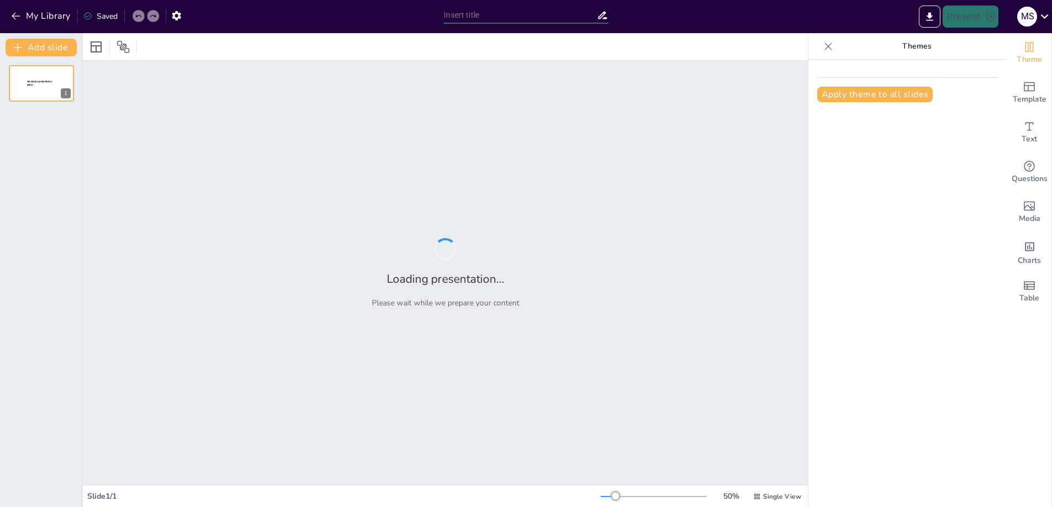
type input "WHAT MEDICAL STUDENTS CAN LEARN FROM HEALTHCARE SYSTEMS IN [GEOGRAPHIC_DATA] AN…"
